Goal: Task Accomplishment & Management: Complete application form

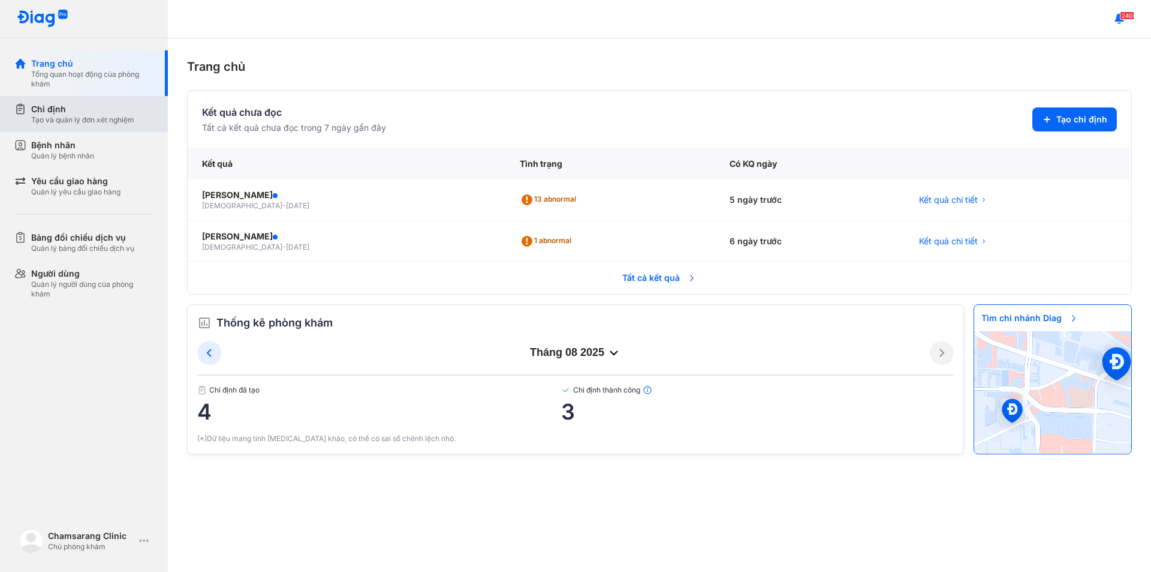
click at [62, 110] on div "Chỉ định" at bounding box center [82, 109] width 103 height 12
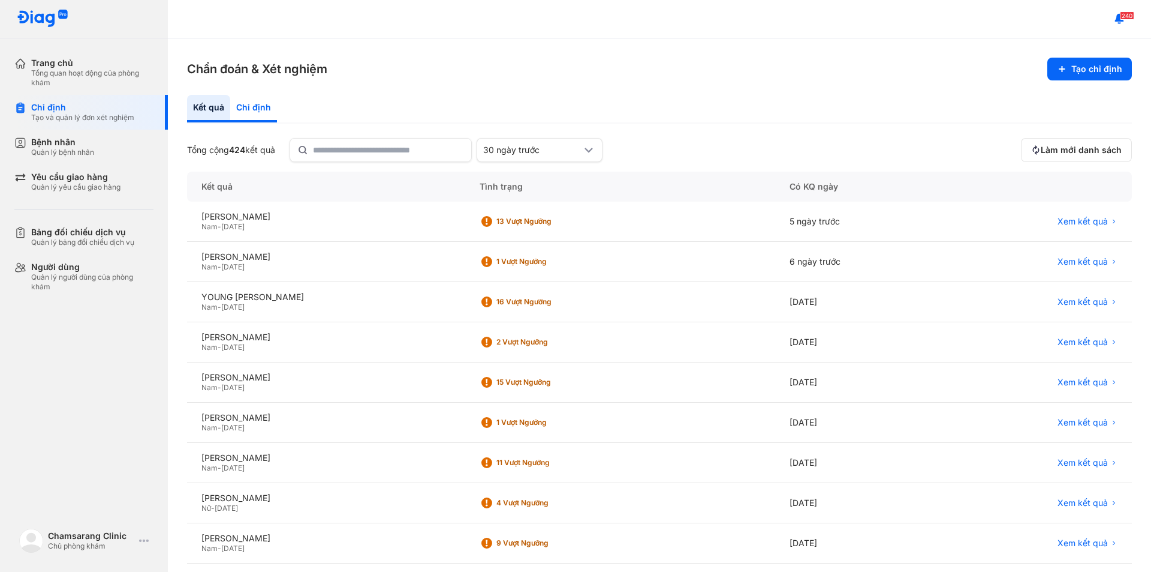
click at [258, 109] on div "Chỉ định" at bounding box center [253, 109] width 47 height 28
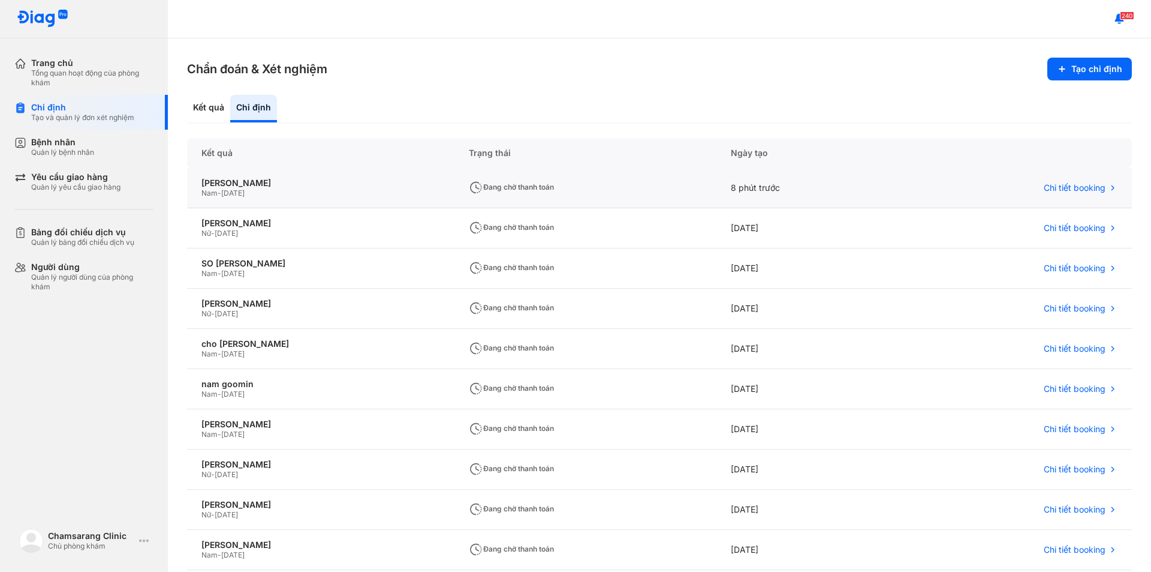
click at [245, 190] on span "[DATE]" at bounding box center [232, 192] width 23 height 9
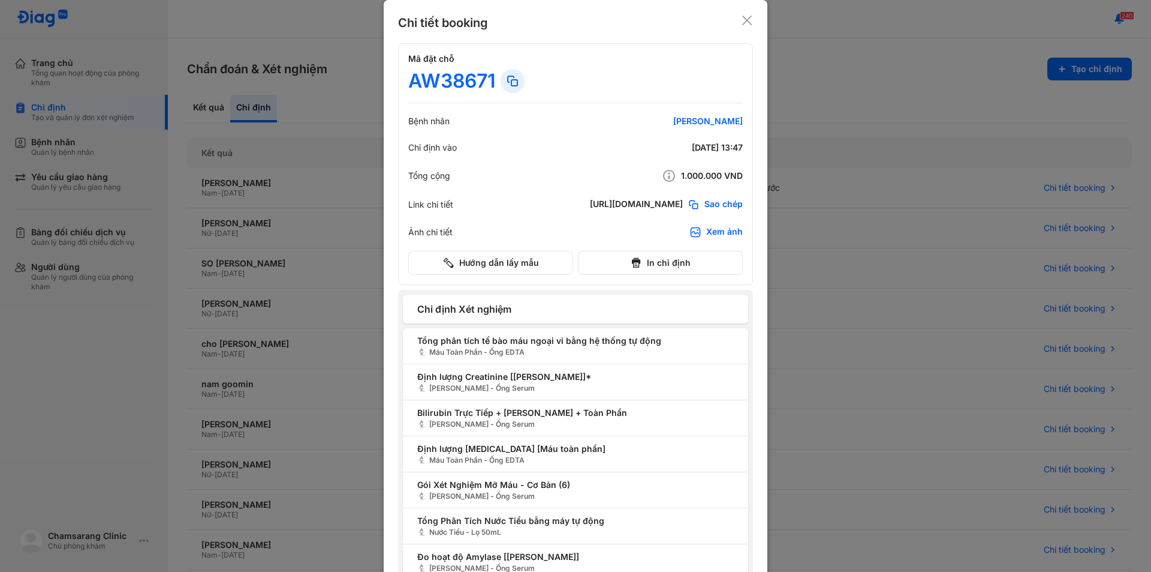
click at [742, 22] on use at bounding box center [747, 21] width 10 height 10
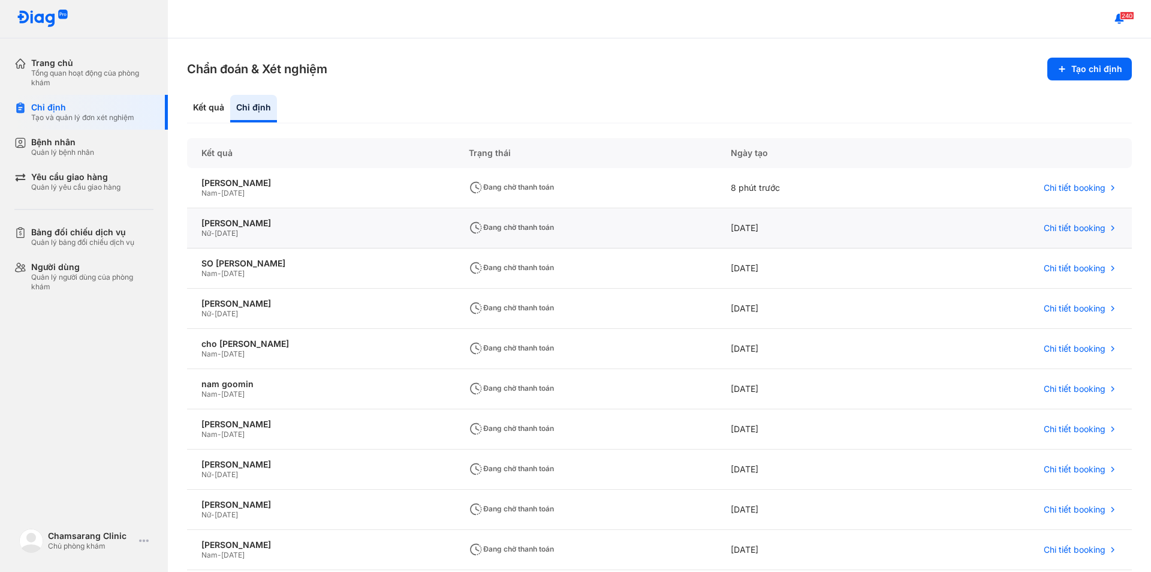
click at [238, 231] on span "[DATE]" at bounding box center [226, 232] width 23 height 9
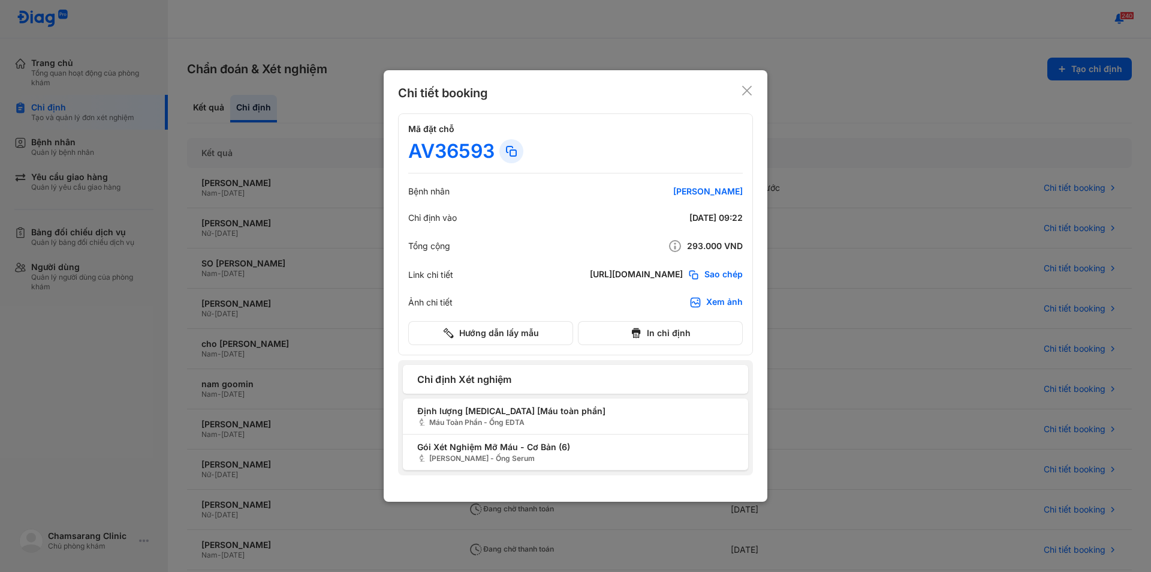
click at [747, 91] on use at bounding box center [747, 91] width 10 height 10
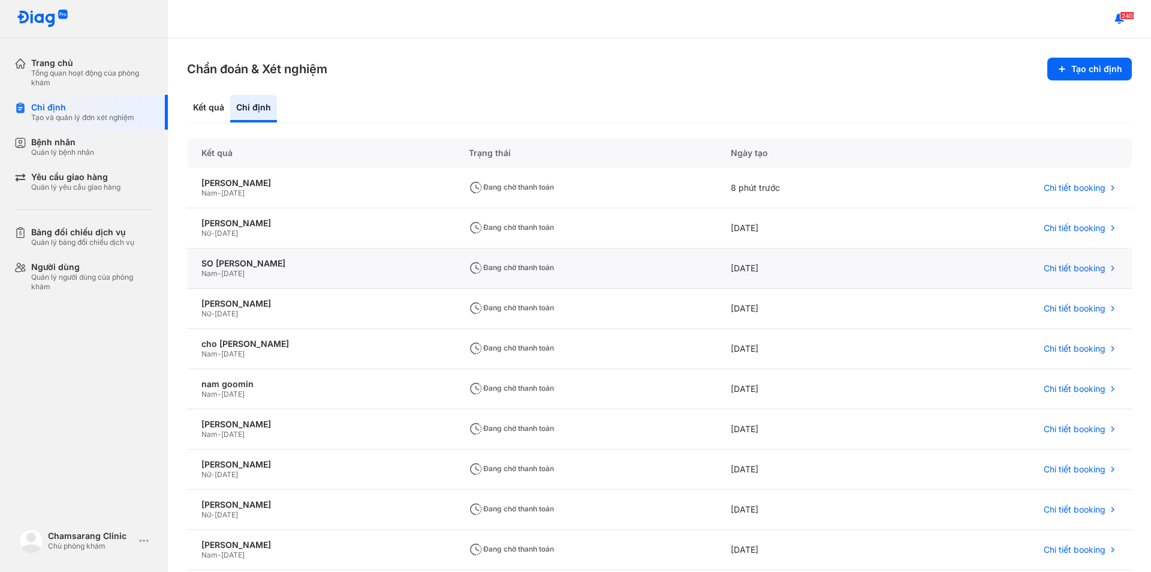
click at [245, 273] on span "[DATE]" at bounding box center [232, 273] width 23 height 9
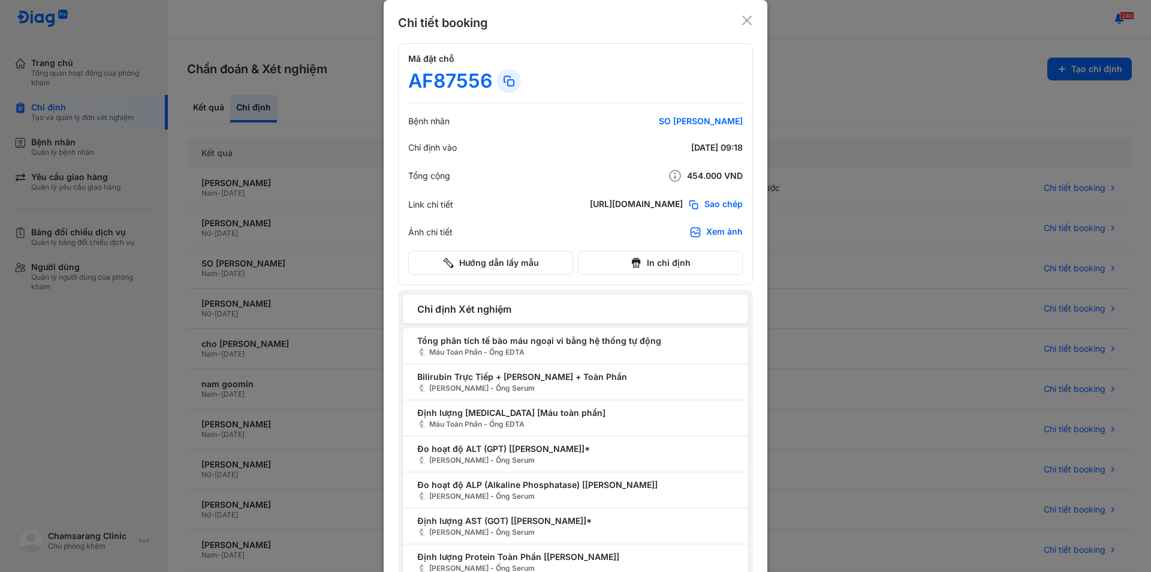
click at [745, 23] on use at bounding box center [747, 21] width 10 height 10
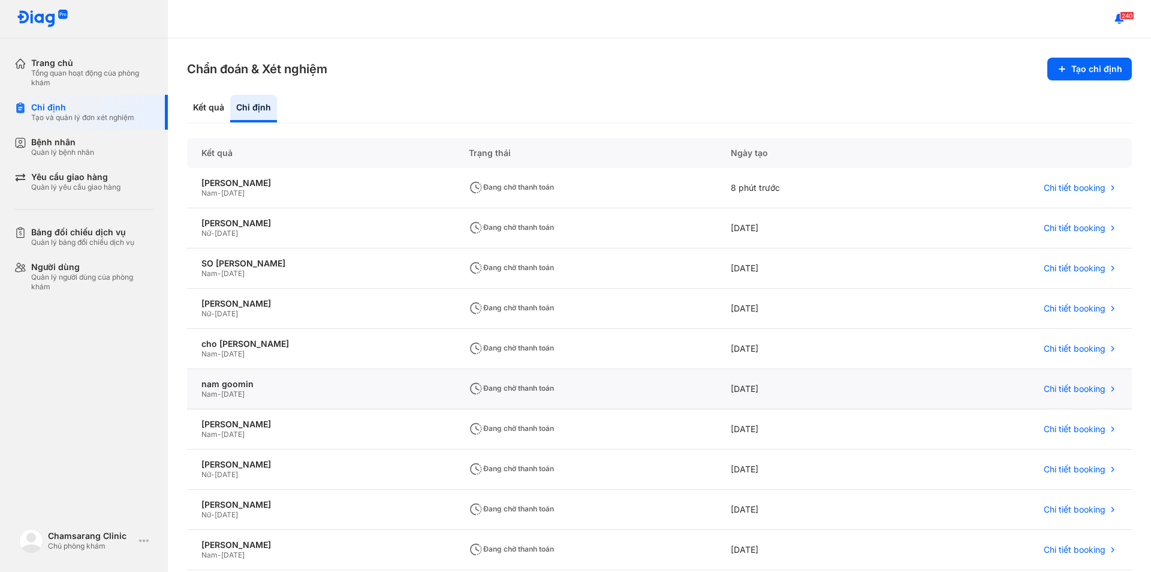
click at [245, 395] on span "[DATE]" at bounding box center [232, 393] width 23 height 9
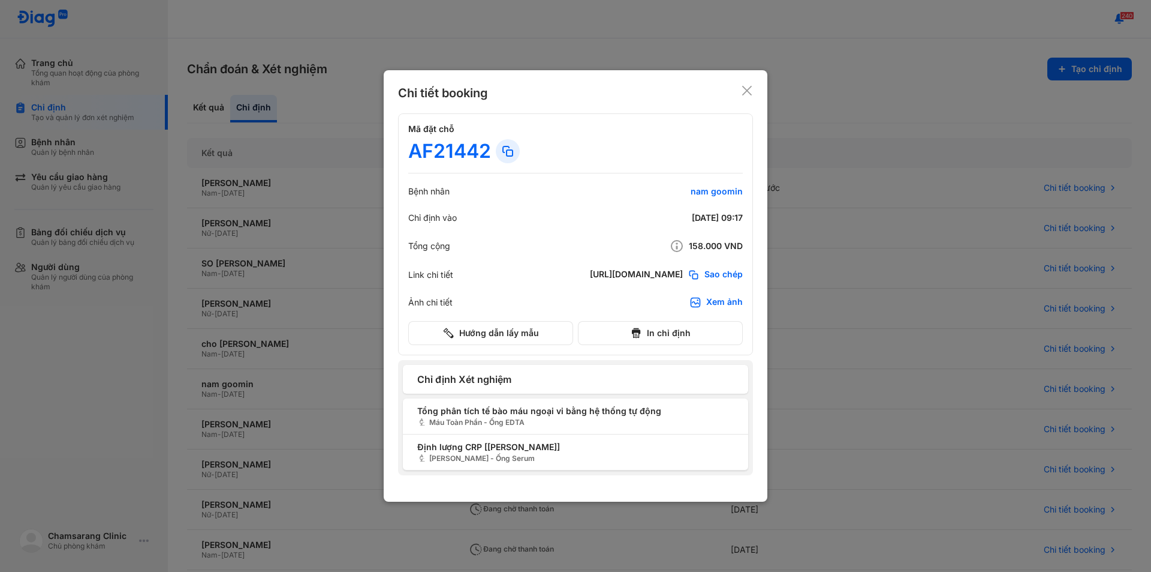
click at [750, 92] on icon at bounding box center [747, 91] width 12 height 12
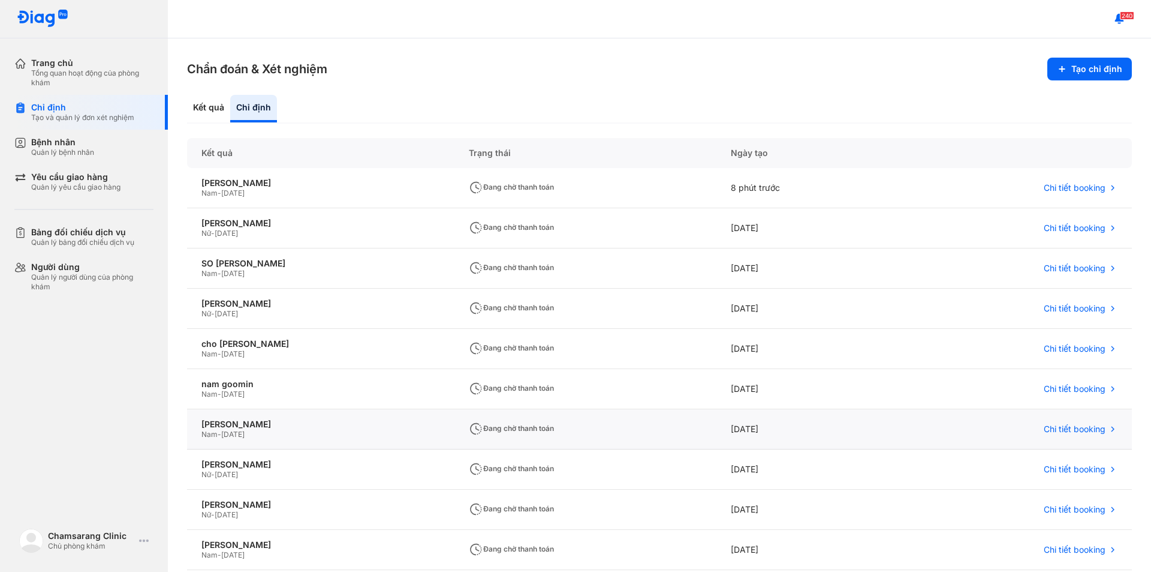
click at [218, 434] on span "-" at bounding box center [220, 433] width 4 height 9
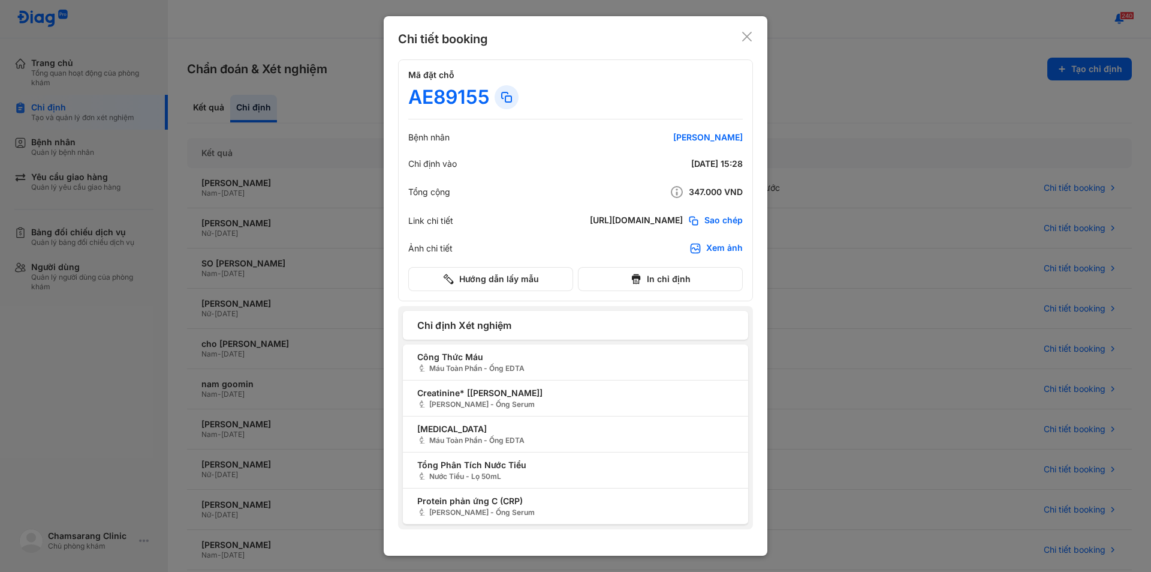
click at [748, 37] on icon at bounding box center [747, 37] width 12 height 12
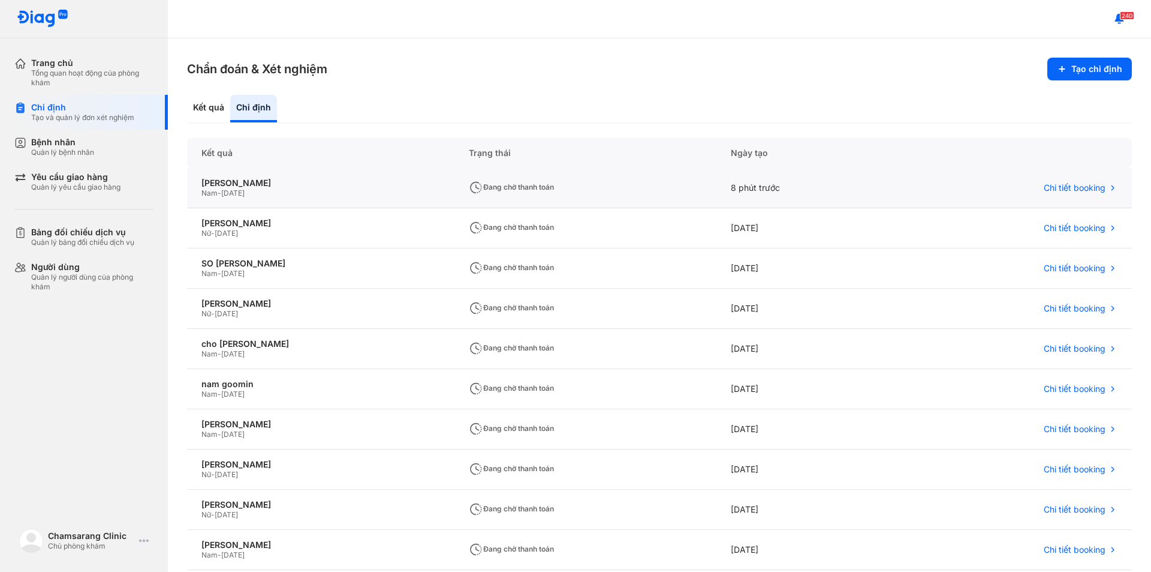
click at [242, 191] on span "[DATE]" at bounding box center [232, 192] width 23 height 9
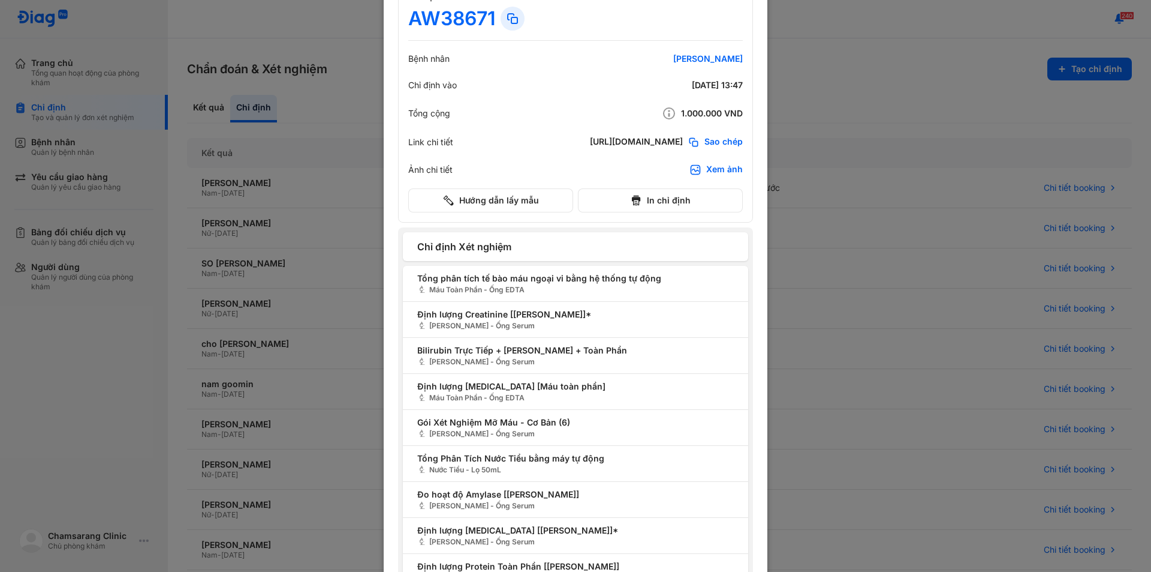
scroll to position [23, 0]
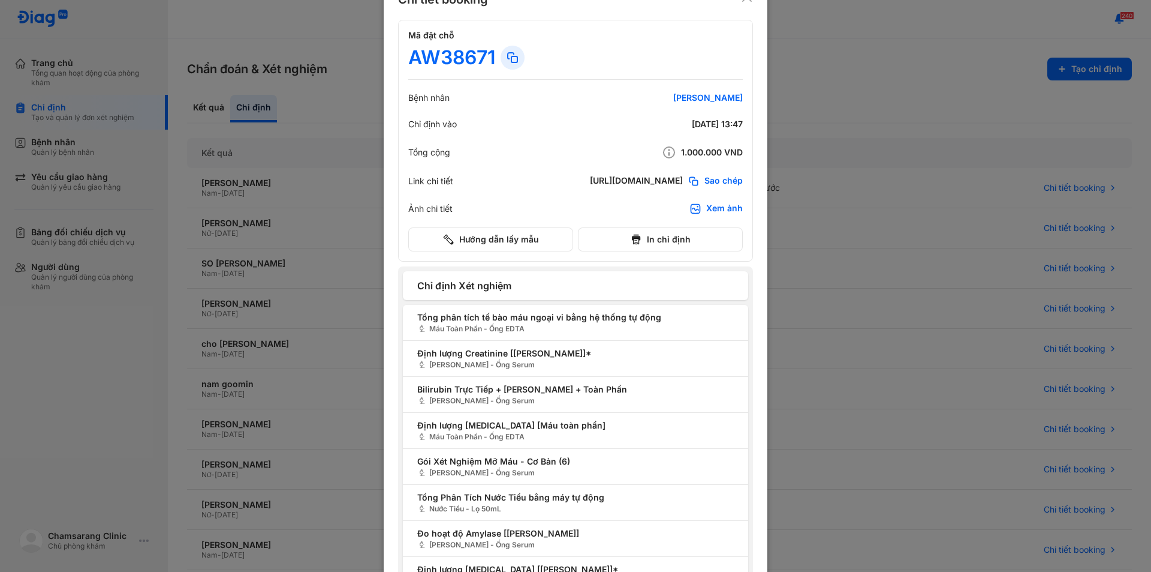
click at [501, 55] on div at bounding box center [513, 58] width 24 height 24
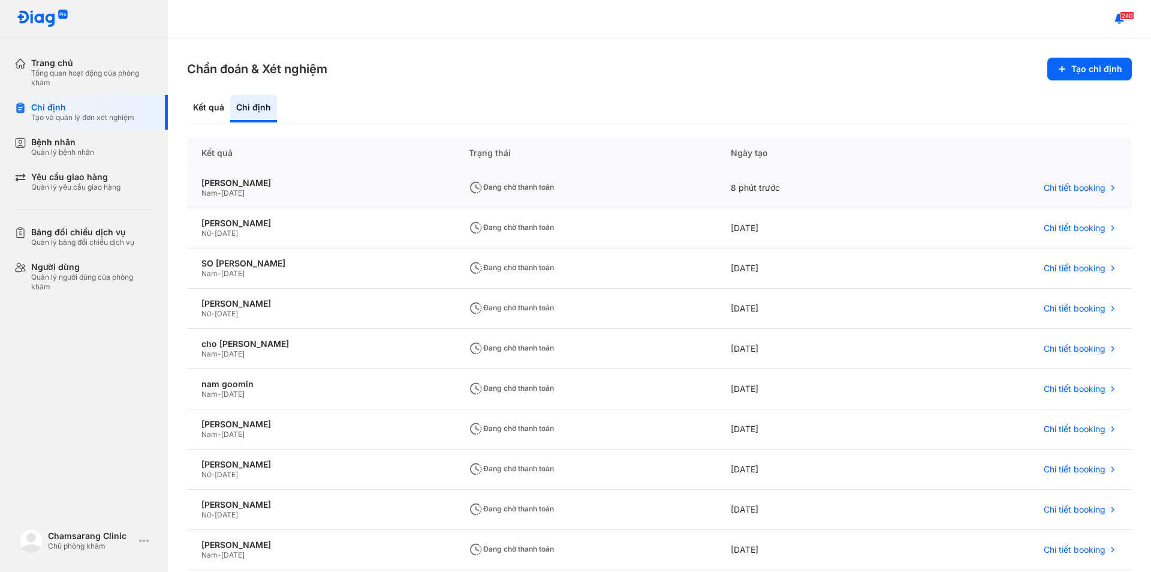
click at [318, 197] on div "Nam - [DATE]" at bounding box center [321, 193] width 239 height 10
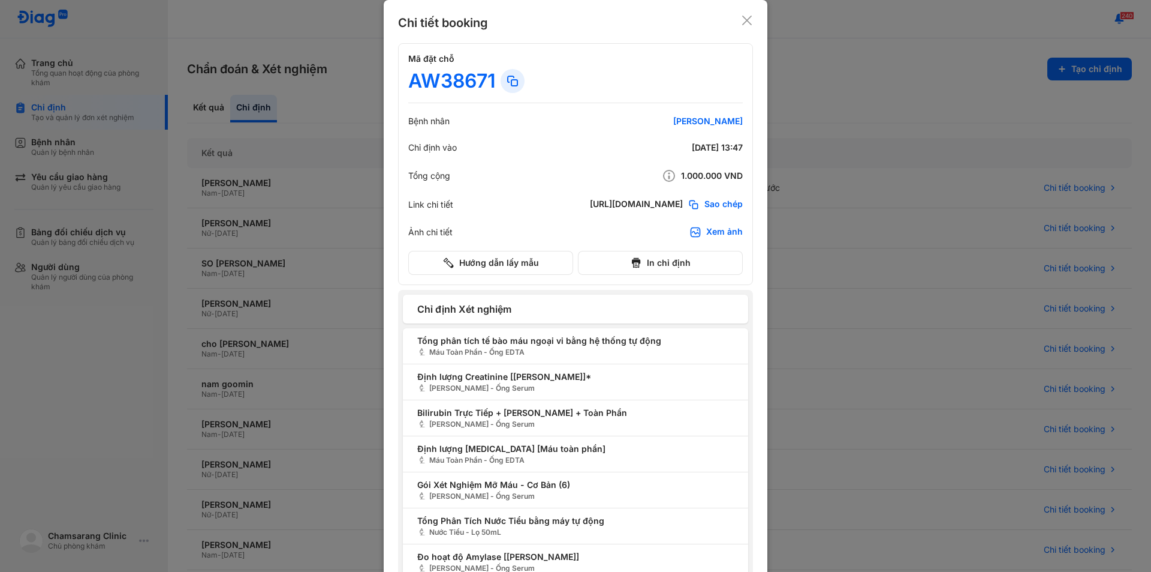
click at [511, 75] on icon at bounding box center [513, 81] width 14 height 14
click at [741, 20] on icon at bounding box center [747, 20] width 12 height 12
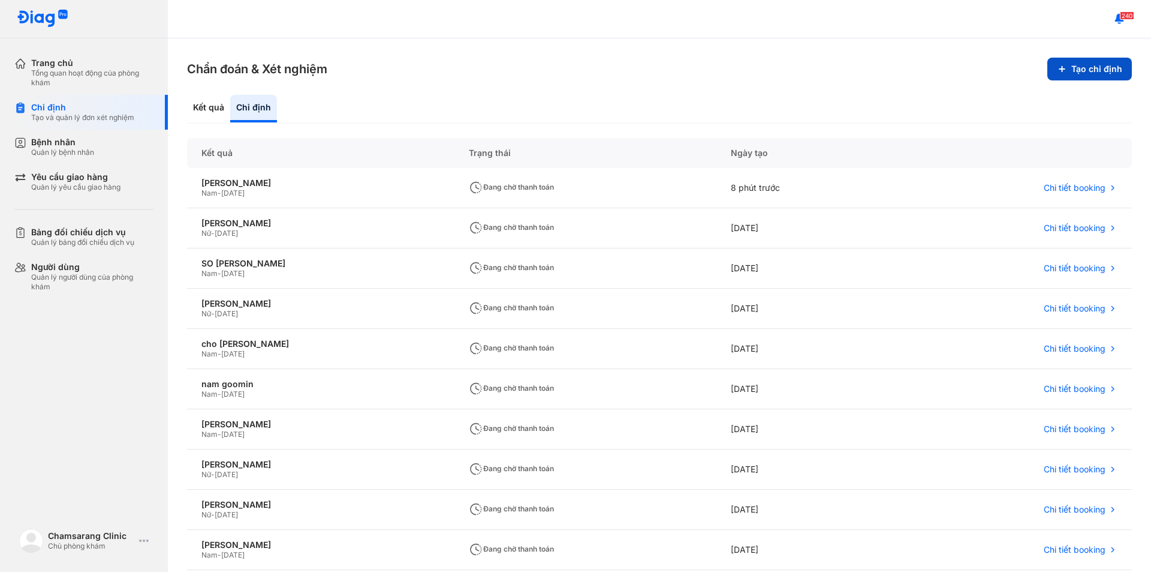
click at [1090, 73] on button "Tạo chỉ định" at bounding box center [1090, 69] width 85 height 23
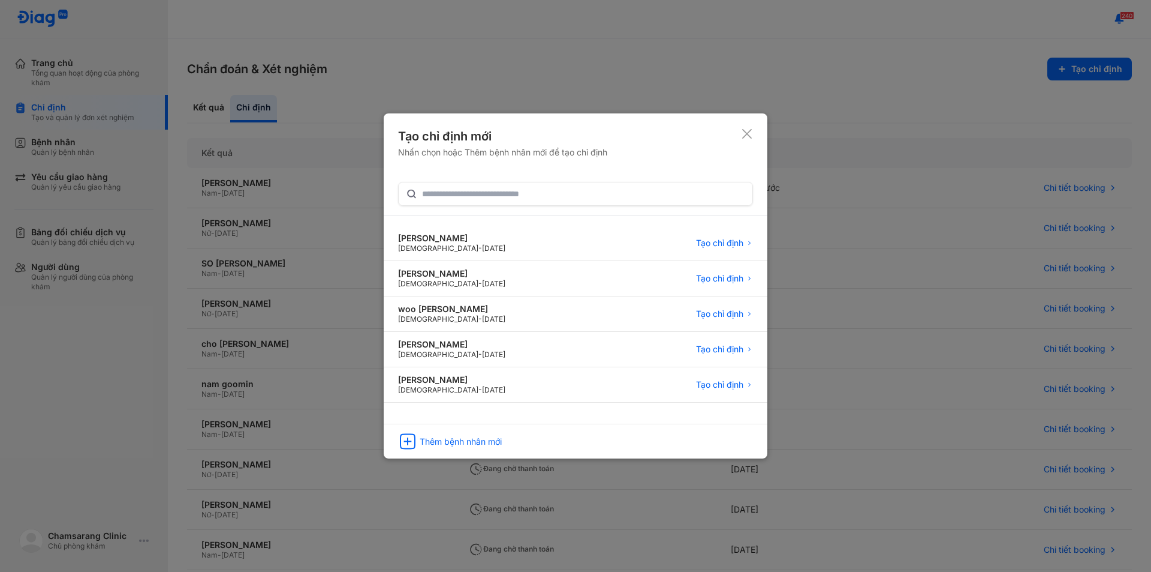
click at [750, 133] on icon at bounding box center [747, 134] width 12 height 12
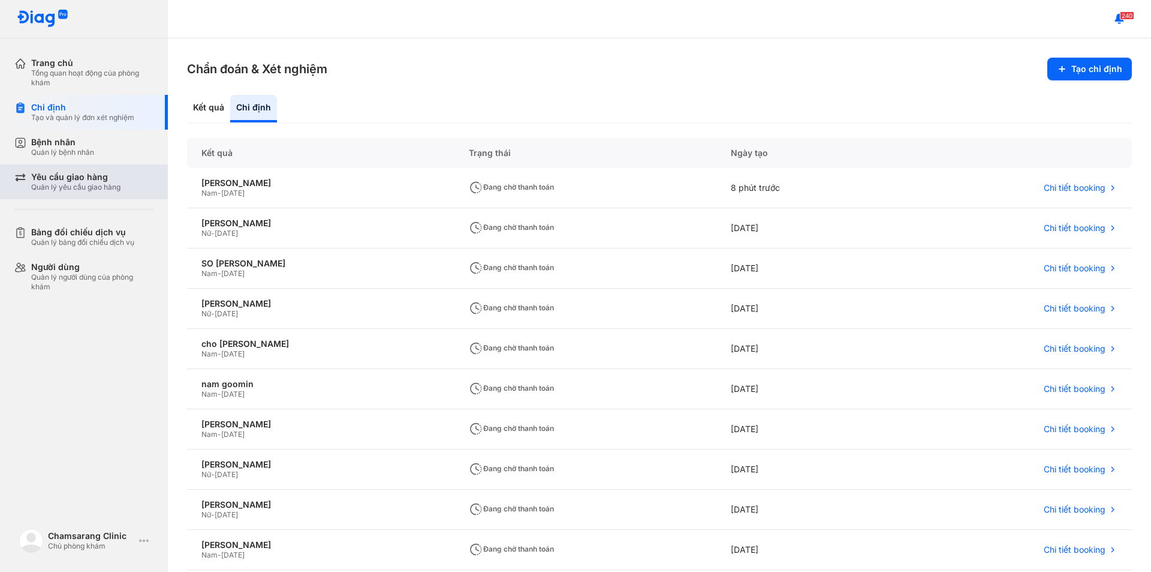
click at [74, 176] on div "Yêu cầu giao hàng" at bounding box center [75, 177] width 89 height 11
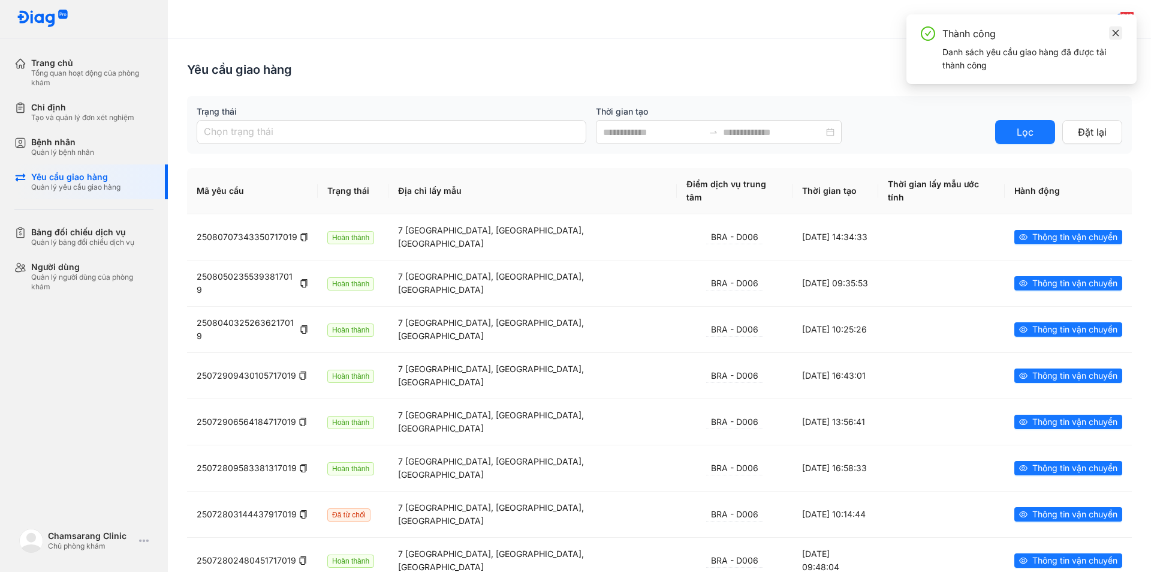
click at [1117, 35] on icon "close" at bounding box center [1116, 33] width 8 height 8
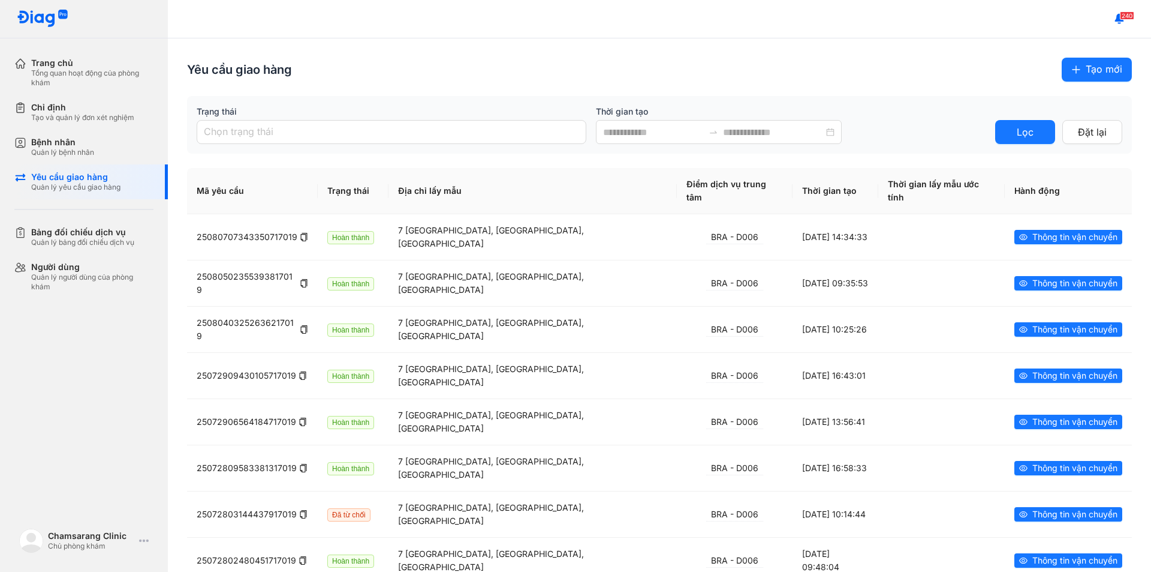
click at [1094, 72] on span "Tạo mới" at bounding box center [1104, 69] width 37 height 15
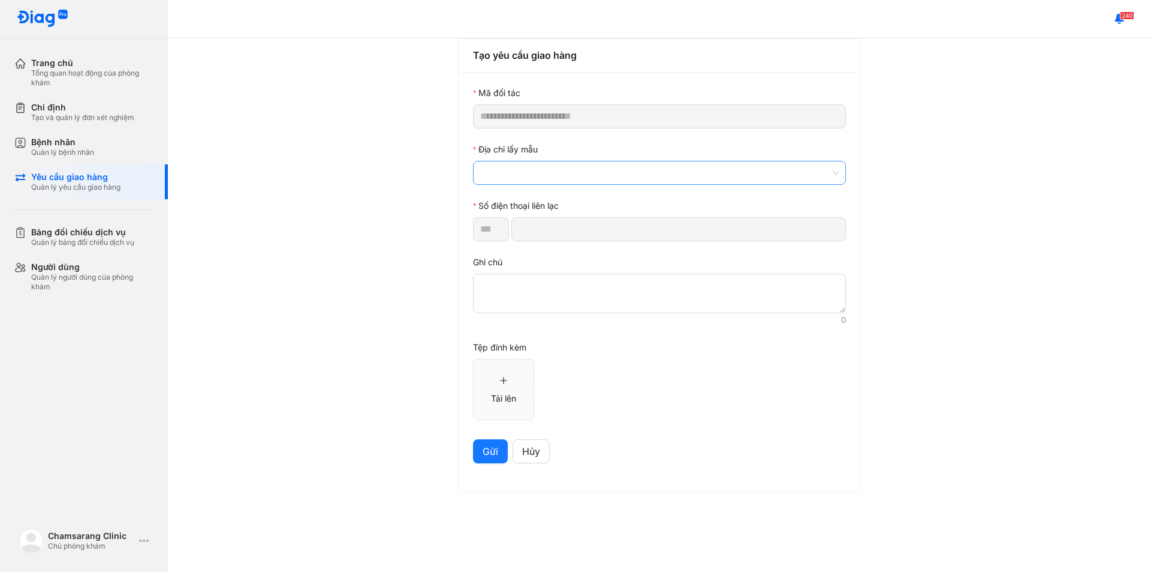
click at [540, 176] on span at bounding box center [659, 172] width 359 height 23
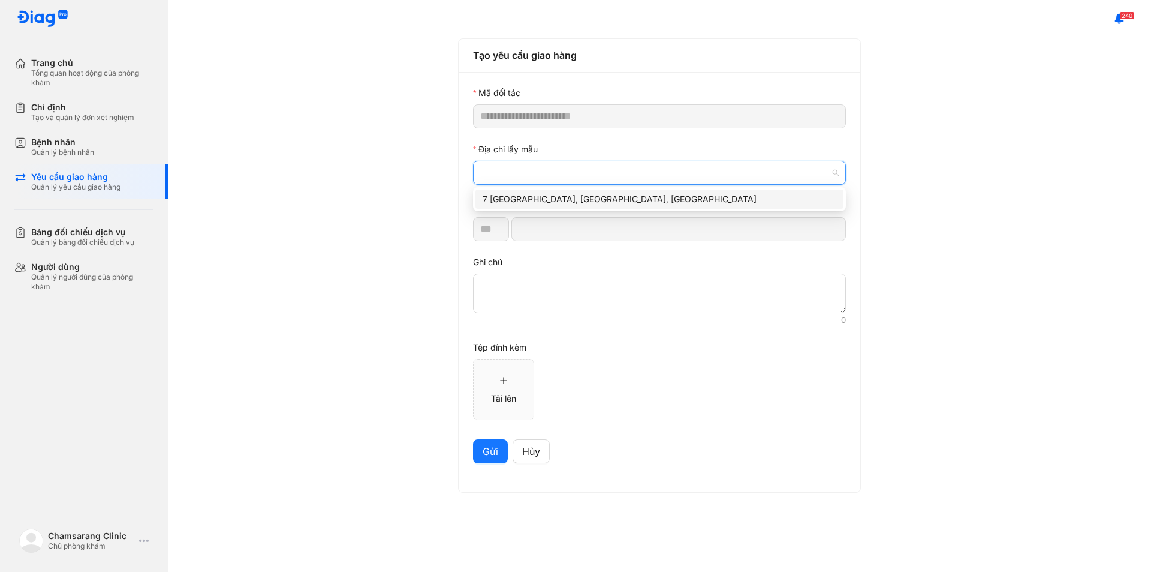
click at [535, 194] on div "7 [GEOGRAPHIC_DATA], [GEOGRAPHIC_DATA], [GEOGRAPHIC_DATA]" at bounding box center [660, 199] width 354 height 13
type input "*********"
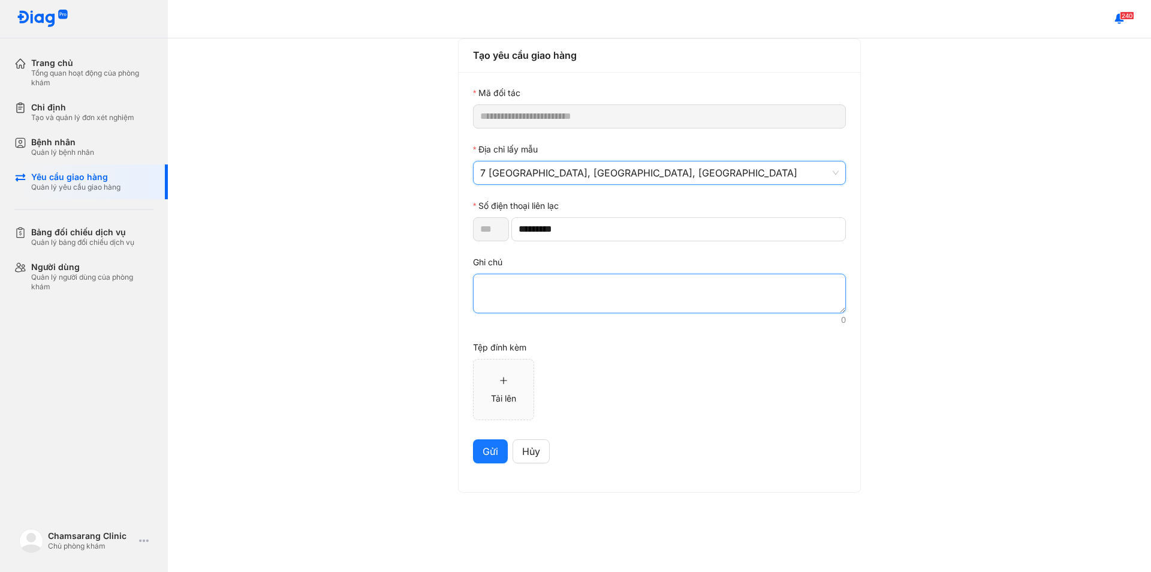
click at [522, 304] on textarea at bounding box center [659, 293] width 373 height 40
paste textarea "**********"
type textarea "**********"
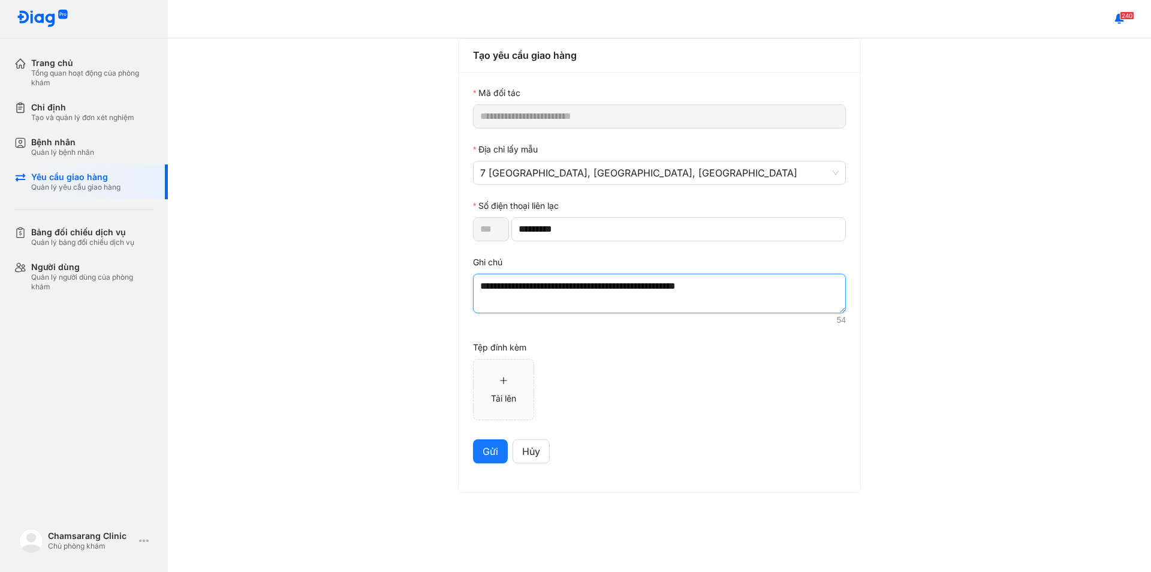
drag, startPoint x: 753, startPoint y: 287, endPoint x: 226, endPoint y: 269, distance: 526.9
click at [226, 269] on div "**********" at bounding box center [660, 304] width 984 height 533
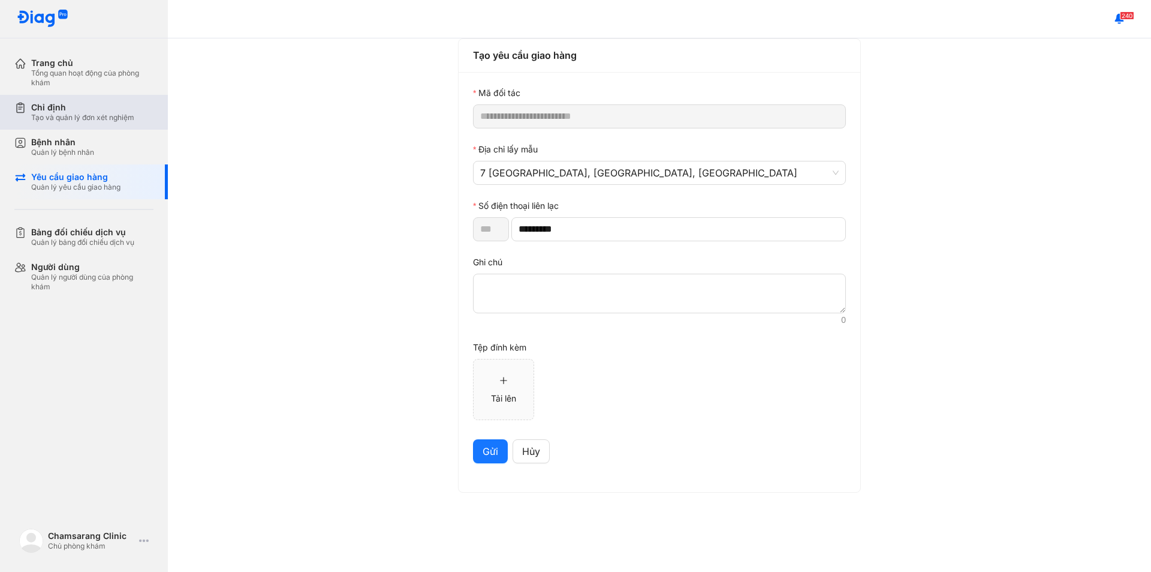
click at [73, 119] on div "Tạo và quản lý đơn xét nghiệm" at bounding box center [82, 118] width 103 height 10
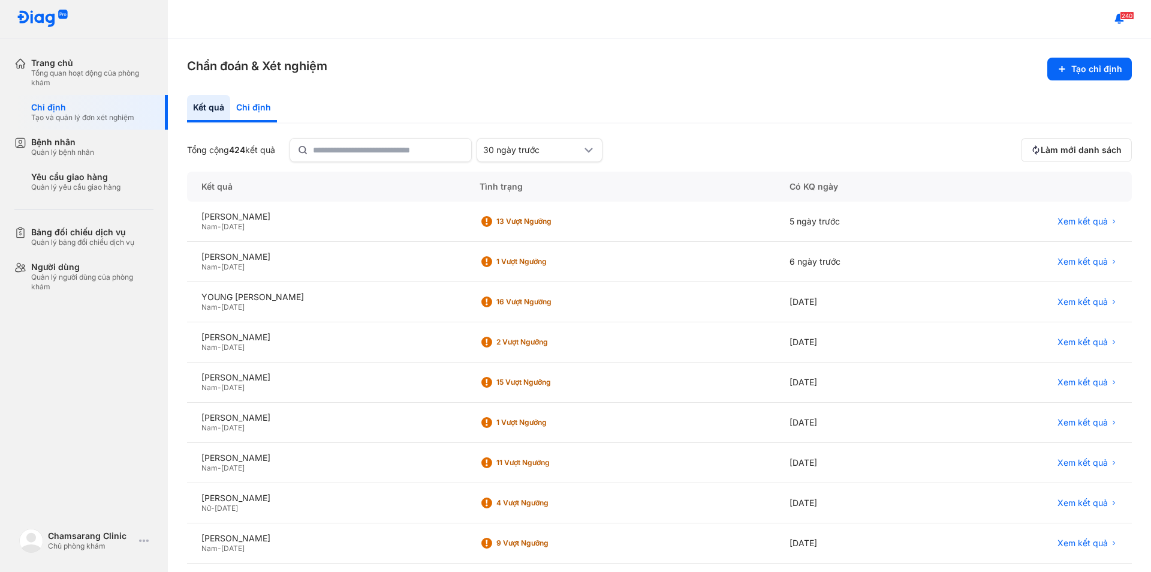
click at [249, 109] on div "Chỉ định" at bounding box center [253, 109] width 47 height 28
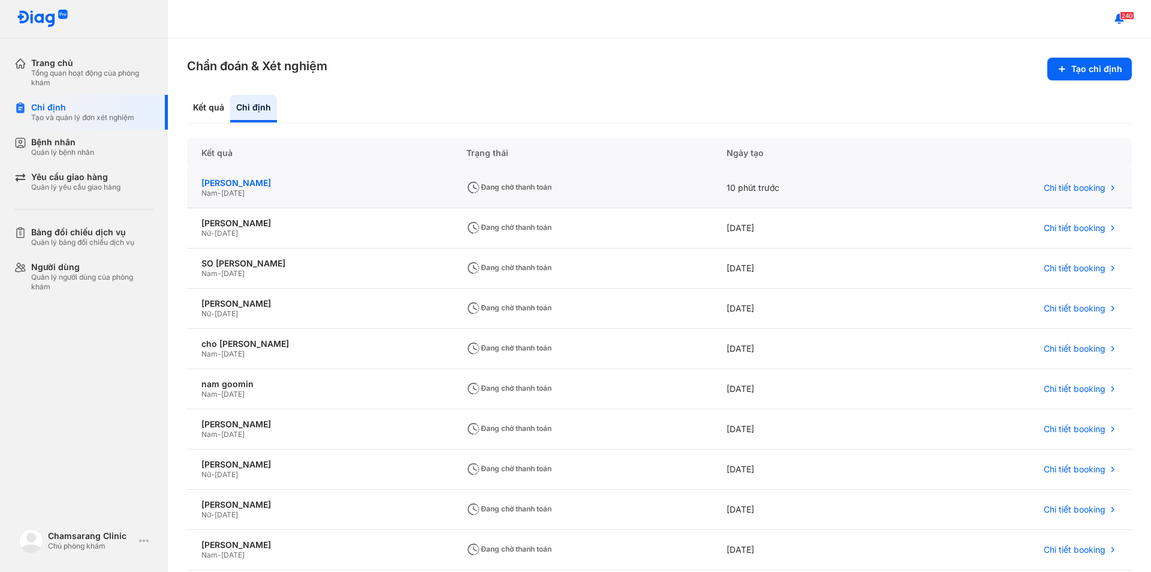
click at [290, 184] on div "[PERSON_NAME]" at bounding box center [320, 183] width 236 height 11
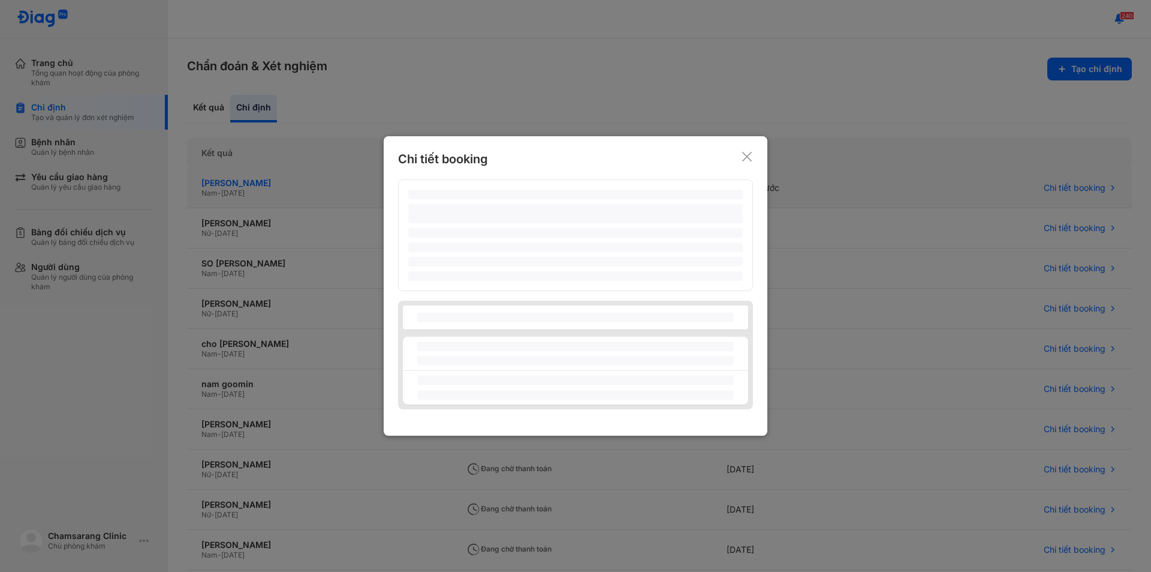
click at [290, 184] on div at bounding box center [575, 286] width 1151 height 572
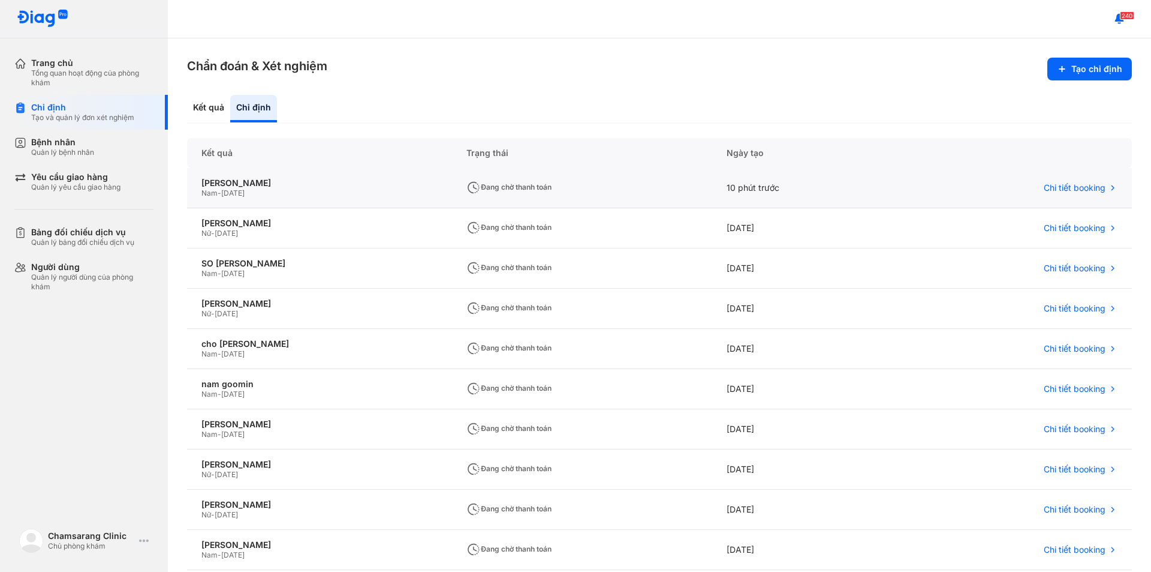
click at [317, 191] on div "Nam - [DATE]" at bounding box center [320, 193] width 236 height 10
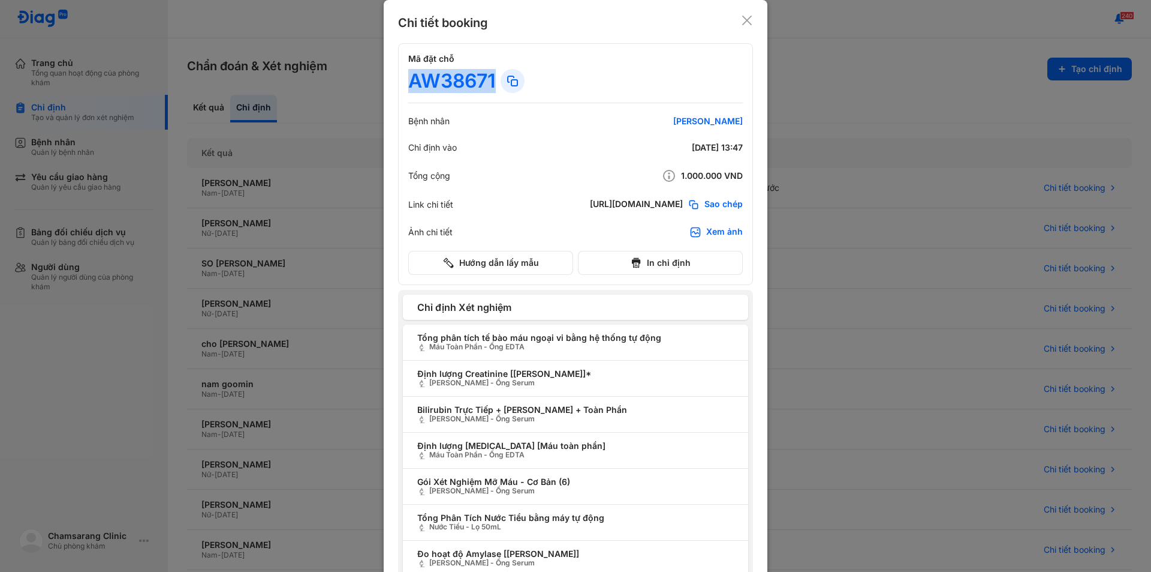
drag, startPoint x: 494, startPoint y: 79, endPoint x: 388, endPoint y: 76, distance: 105.6
click at [388, 76] on div "Chi tiết booking Mã đặt chỗ AW38671 Bệnh nhân [PERSON_NAME] gyu Chỉ định vào [D…" at bounding box center [576, 465] width 384 height 931
copy div "AW38671"
click at [741, 20] on icon at bounding box center [747, 20] width 12 height 12
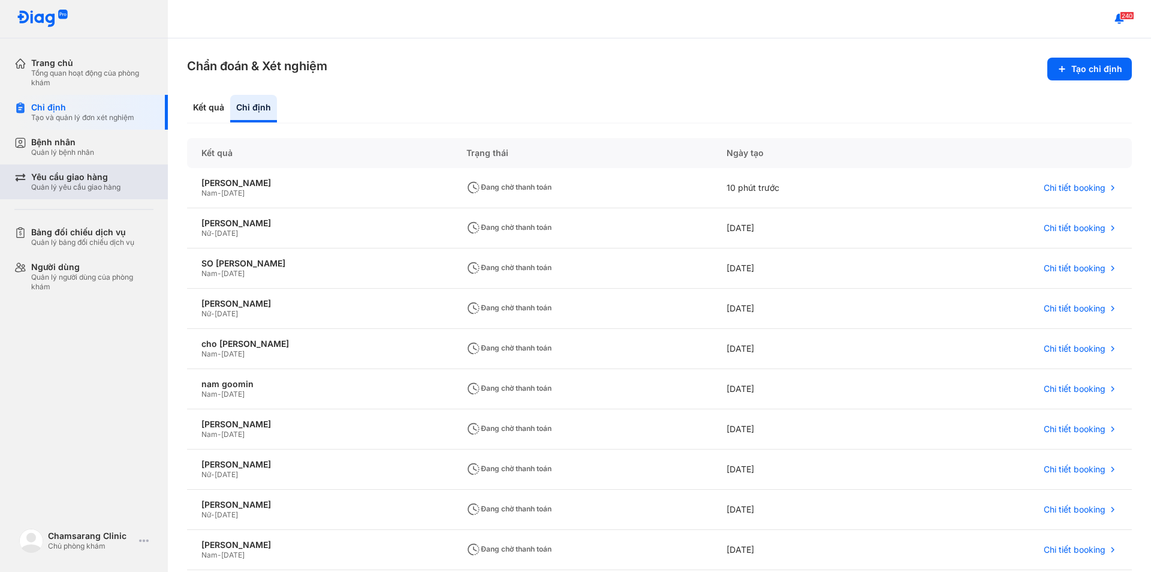
click at [77, 179] on div "Yêu cầu giao hàng" at bounding box center [75, 177] width 89 height 11
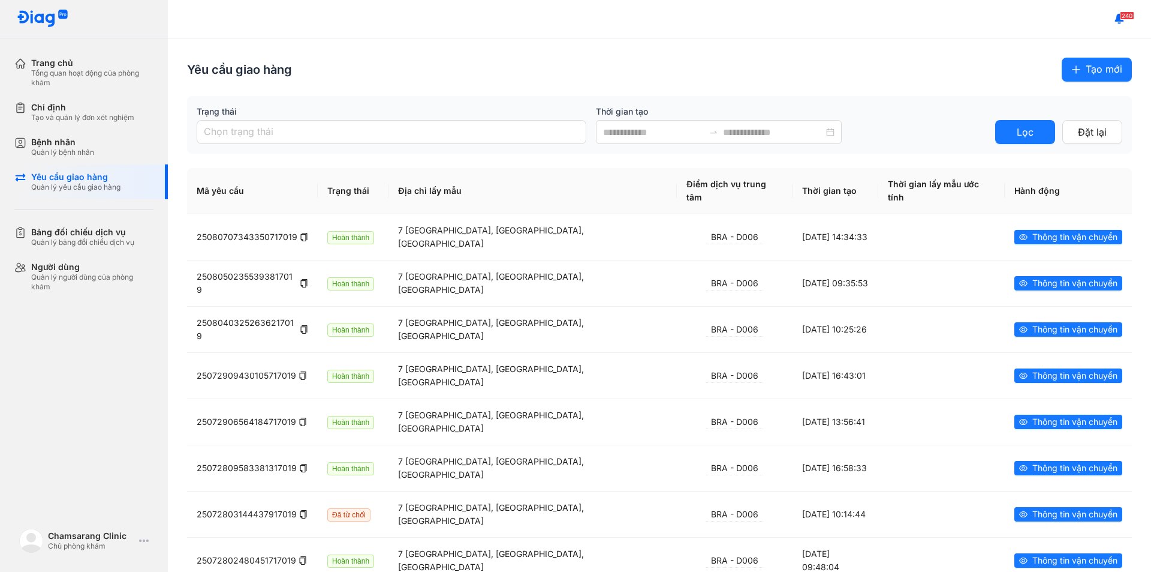
click at [1100, 75] on span "Tạo mới" at bounding box center [1104, 69] width 37 height 15
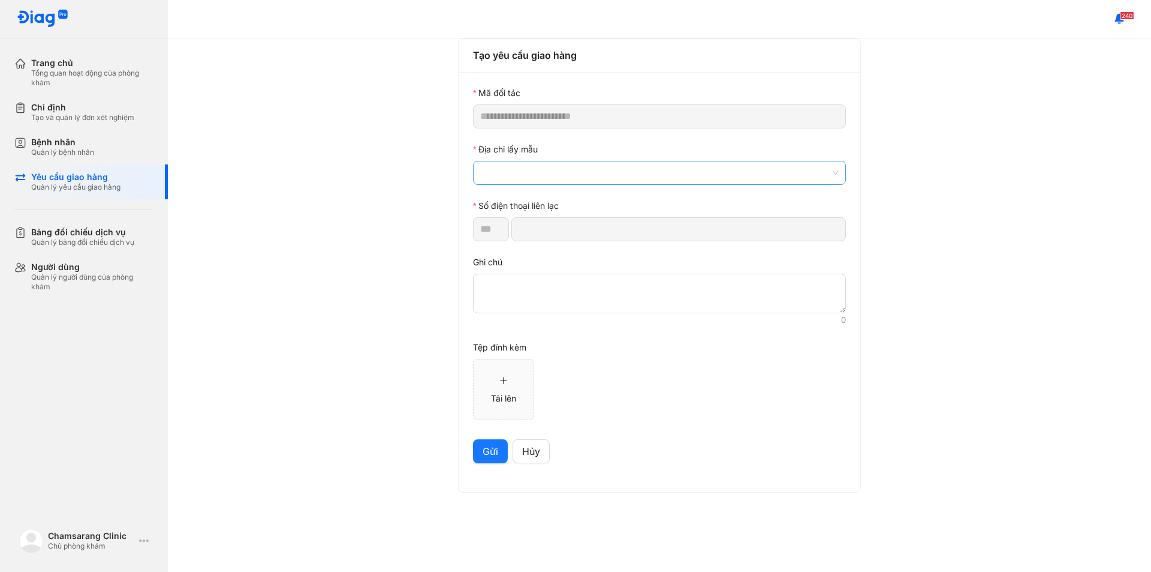
click at [534, 177] on span at bounding box center [659, 172] width 359 height 23
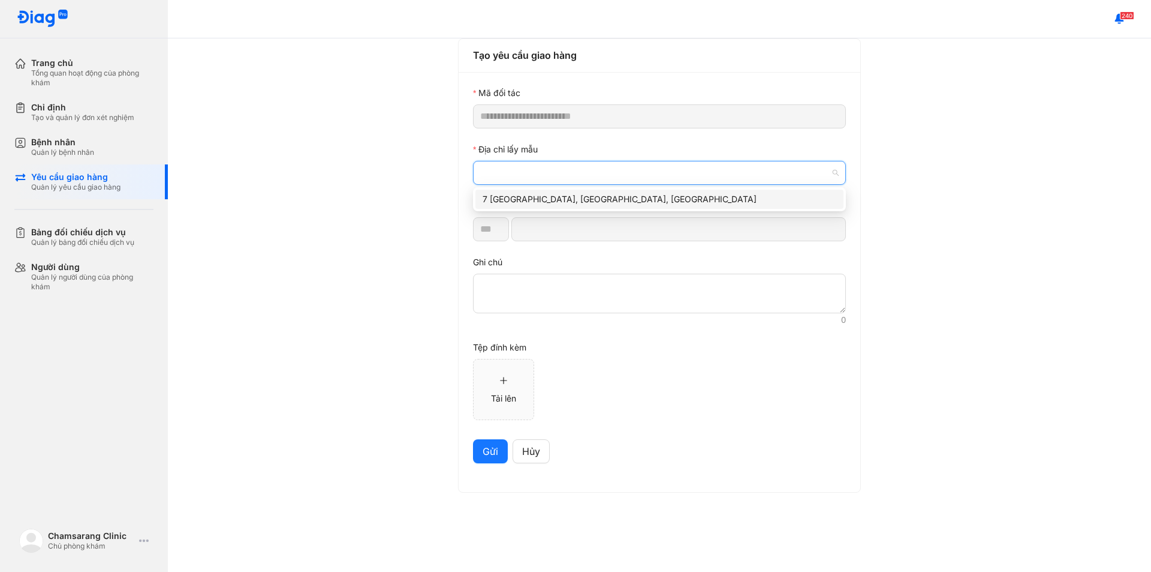
click at [539, 199] on div "7 [GEOGRAPHIC_DATA], [GEOGRAPHIC_DATA], [GEOGRAPHIC_DATA]" at bounding box center [660, 199] width 354 height 13
type input "*********"
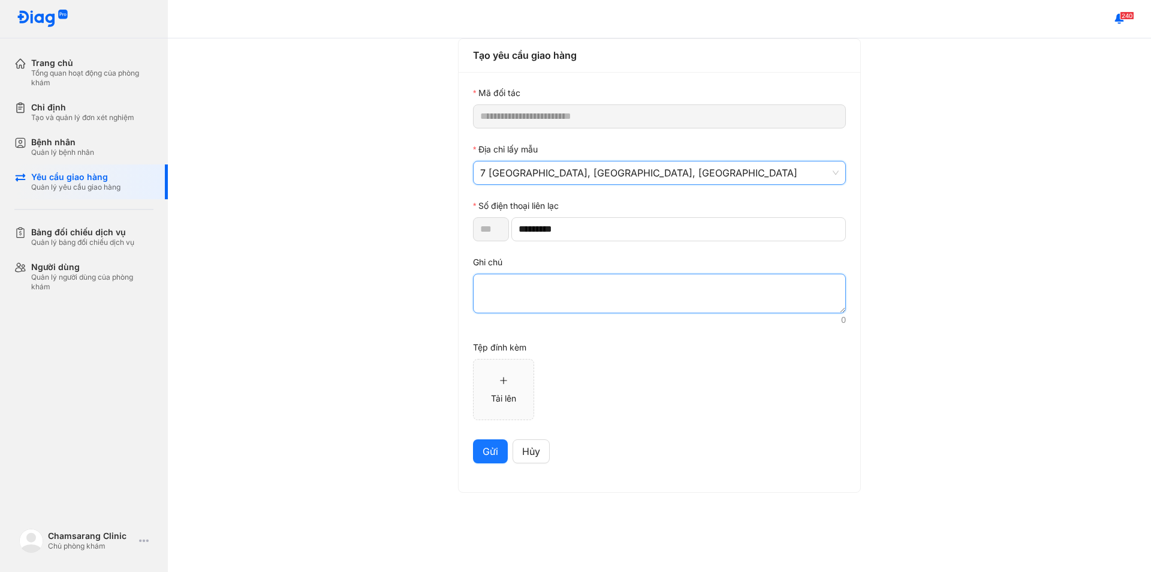
click at [542, 284] on textarea at bounding box center [659, 293] width 373 height 40
paste textarea "*******"
type textarea "*******"
click at [491, 452] on span "Gửi" at bounding box center [491, 451] width 16 height 15
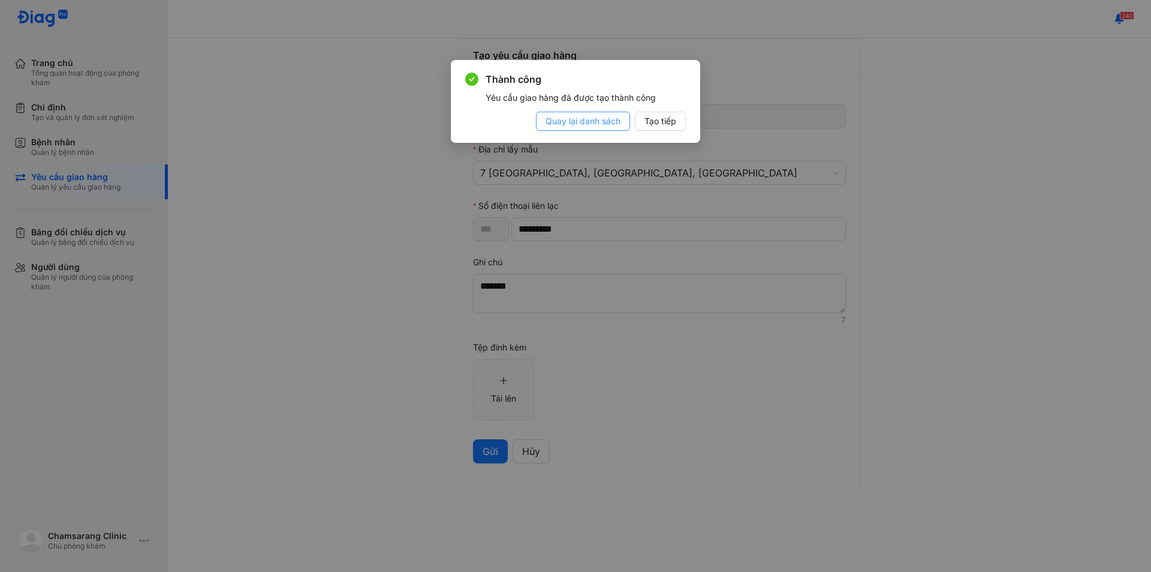
click at [590, 122] on span "Quay lại danh sách" at bounding box center [583, 121] width 75 height 13
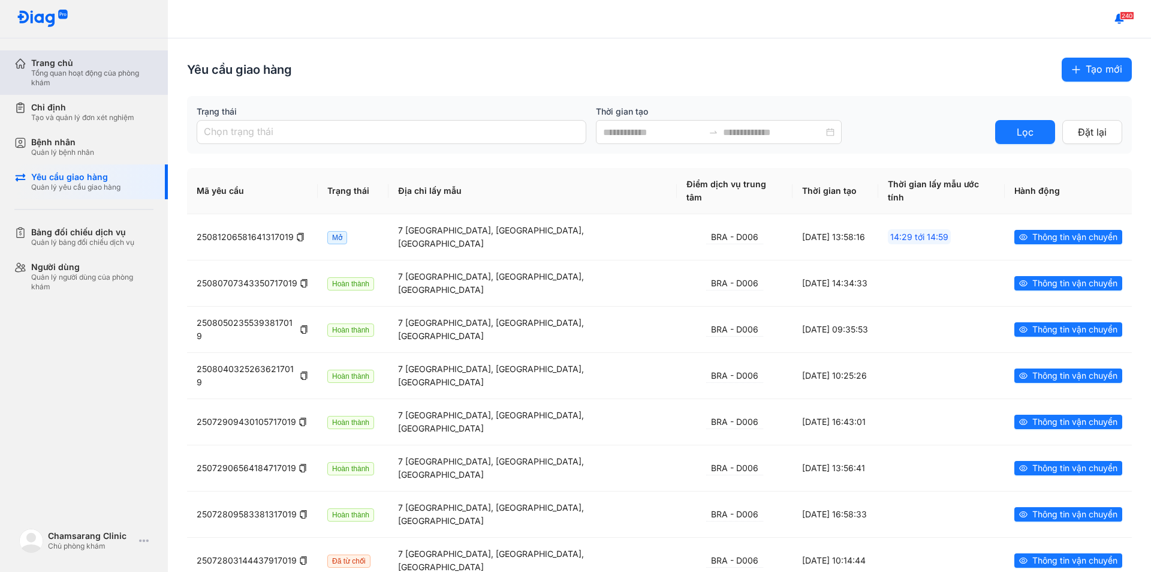
click at [64, 78] on div "Tổng quan hoạt động của phòng khám" at bounding box center [92, 77] width 122 height 19
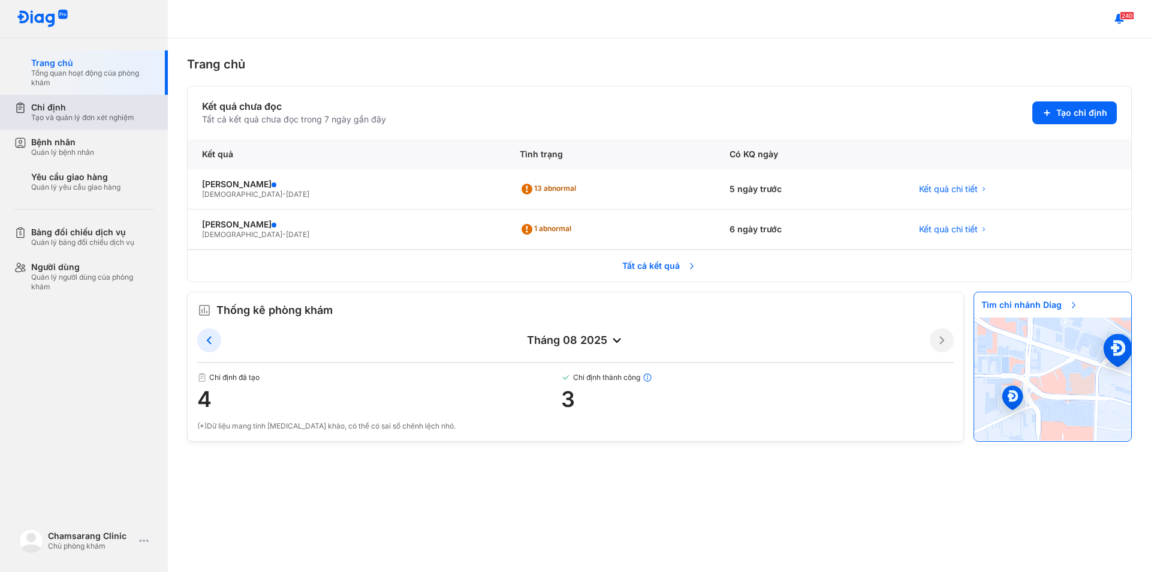
click at [86, 104] on div "Chỉ định" at bounding box center [82, 107] width 103 height 11
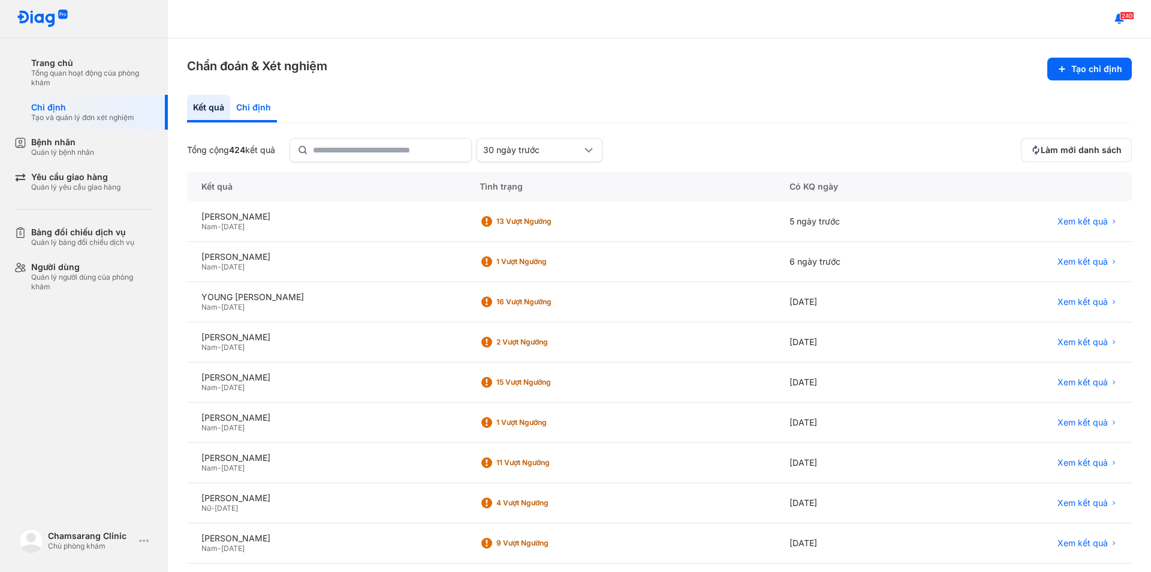
click at [259, 109] on div "Chỉ định" at bounding box center [253, 109] width 47 height 28
